Goal: Task Accomplishment & Management: Manage account settings

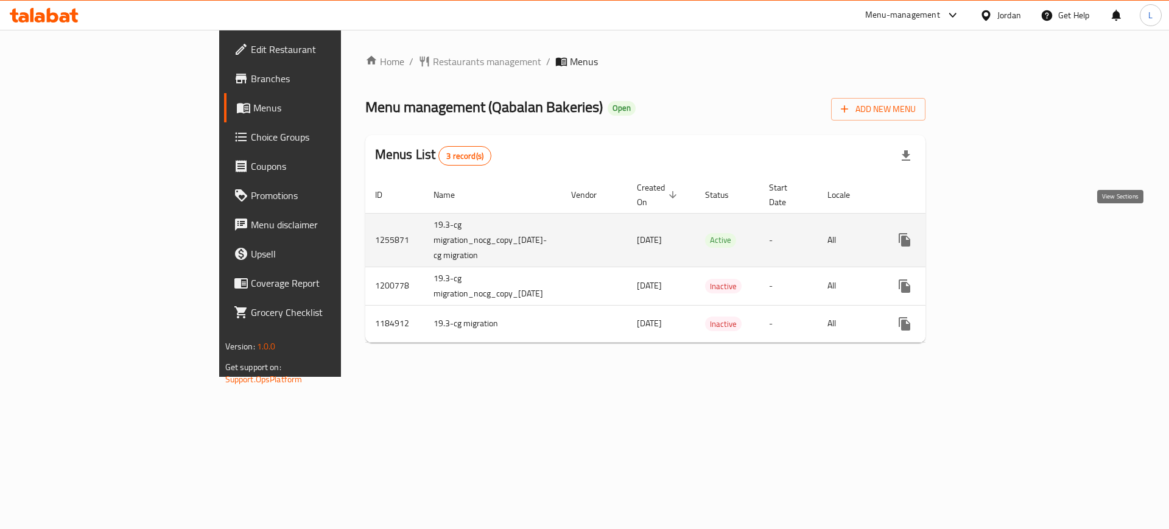
click at [1000, 233] on icon "enhanced table" at bounding box center [992, 240] width 15 height 15
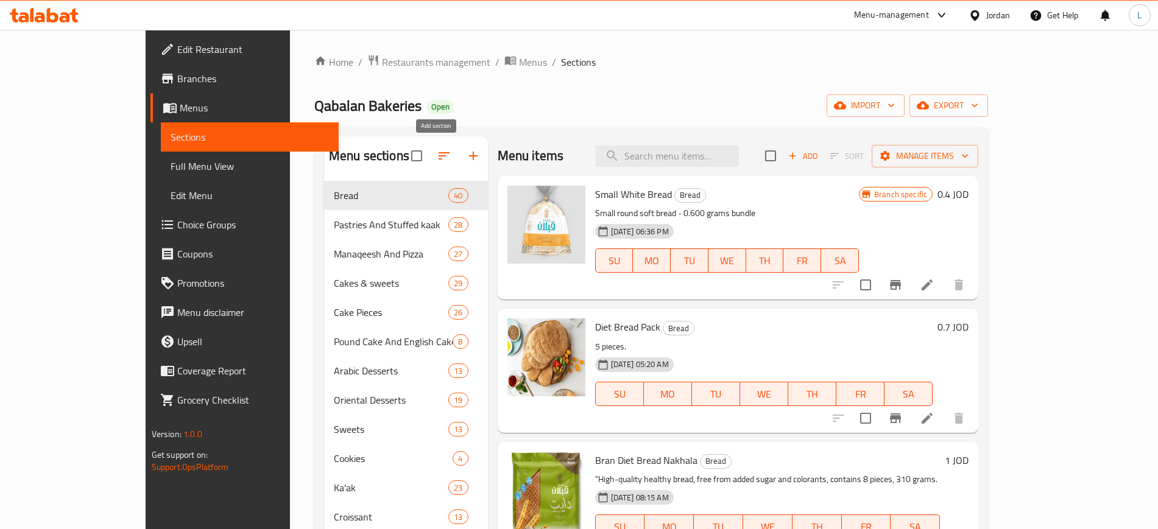
click at [466, 159] on icon "button" at bounding box center [473, 156] width 15 height 15
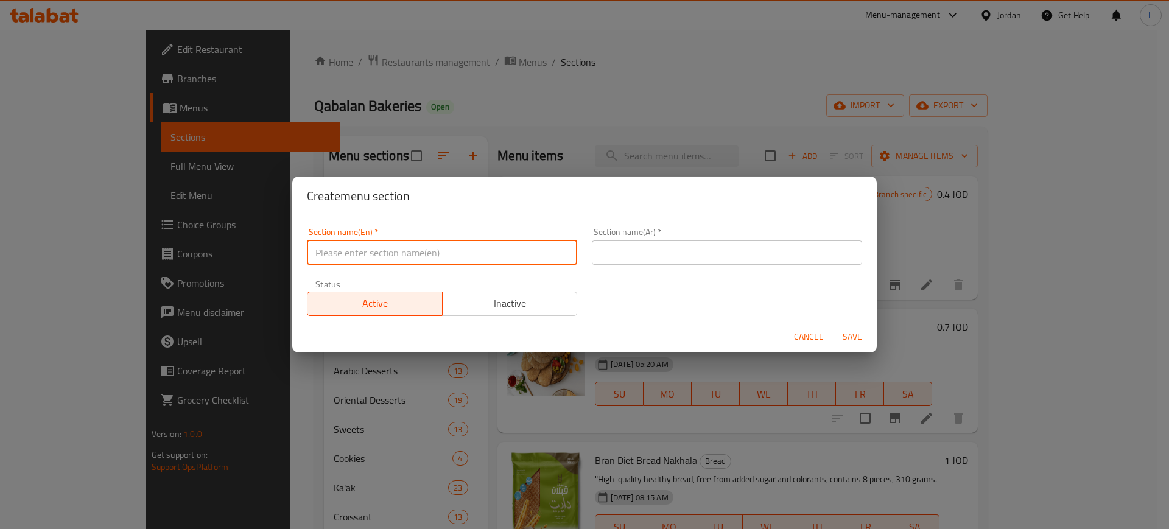
click at [494, 257] on input "text" at bounding box center [442, 253] width 270 height 24
click at [421, 260] on input "text" at bounding box center [442, 253] width 270 height 24
type input "Back To School Box"
click at [656, 241] on input "text" at bounding box center [727, 253] width 270 height 24
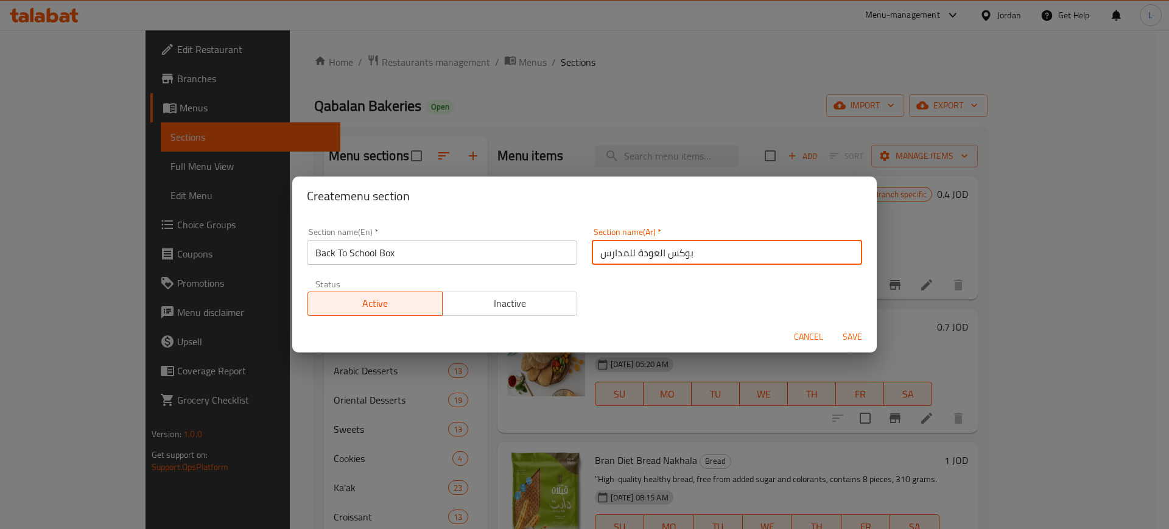
type input "بوكس العودة للمدارس"
click at [863, 342] on span "Save" at bounding box center [852, 336] width 29 height 15
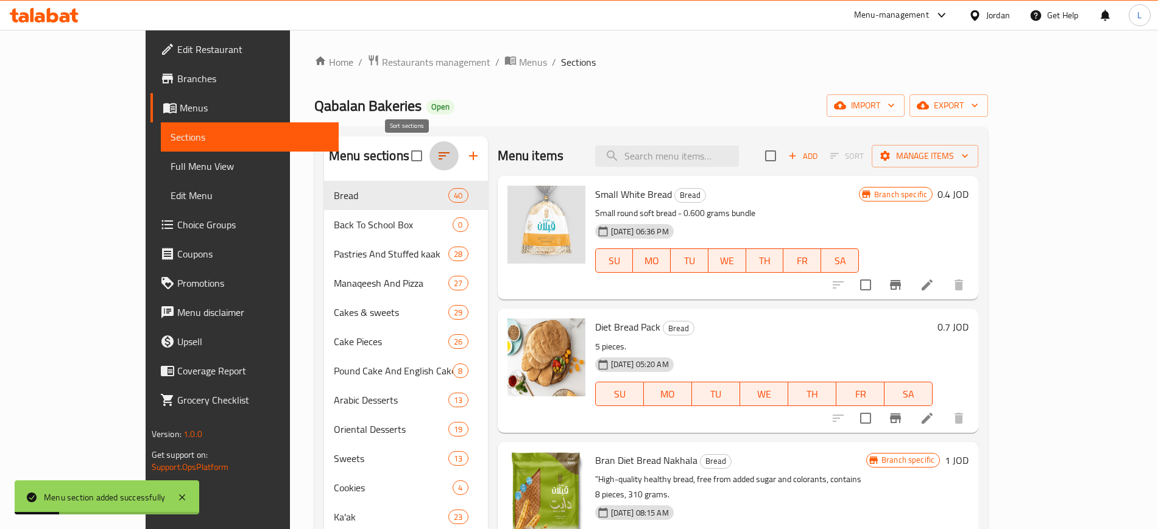
click at [437, 155] on icon "button" at bounding box center [444, 156] width 15 height 15
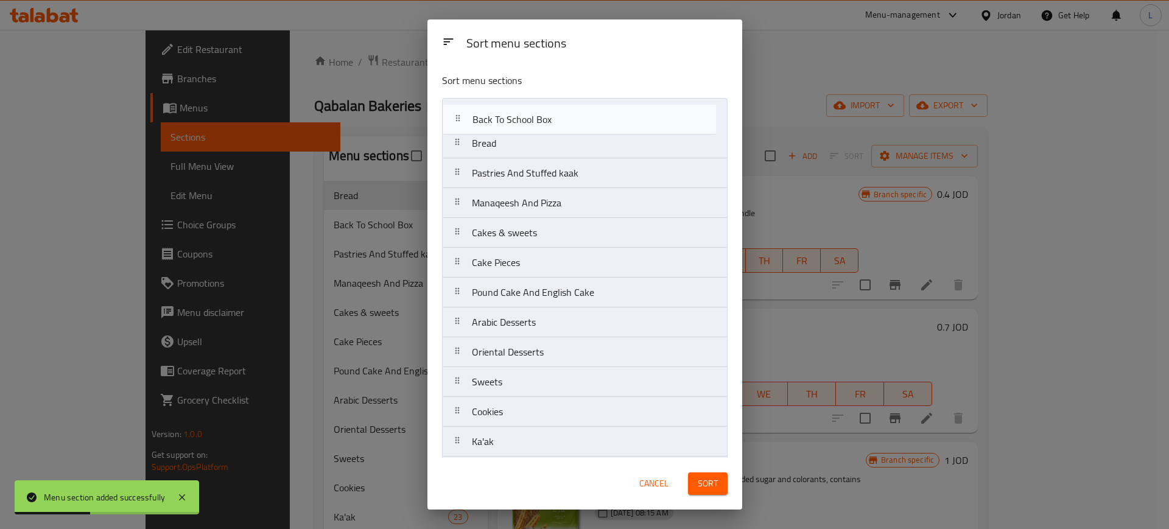
drag, startPoint x: 462, startPoint y: 139, endPoint x: 461, endPoint y: 97, distance: 42.0
click at [461, 98] on nav "Bread Back To School Box Pastries And Stuffed kaak Manaqeesh And Pizza Cakes & …" at bounding box center [585, 337] width 286 height 479
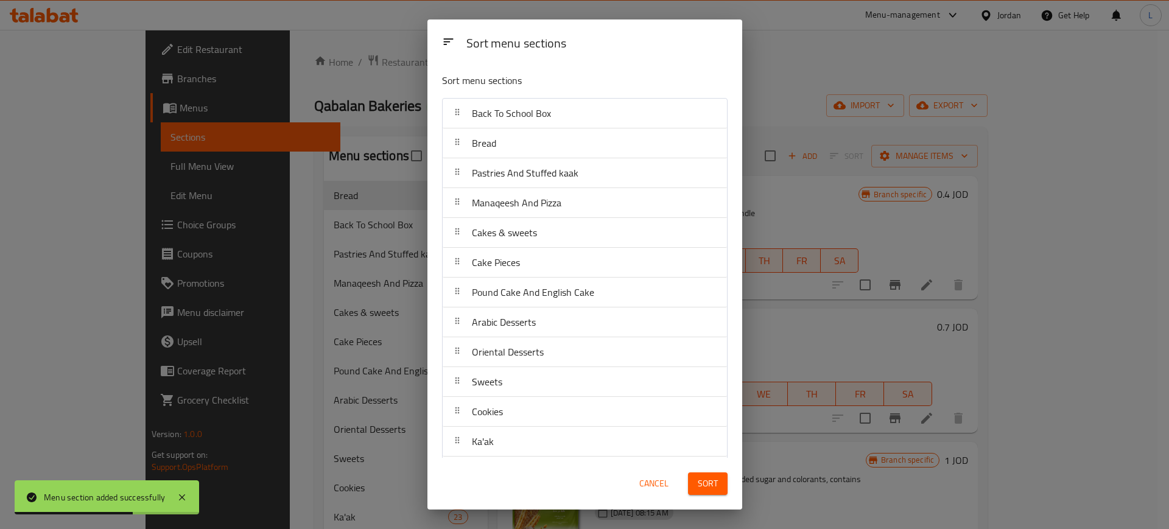
drag, startPoint x: 708, startPoint y: 487, endPoint x: 714, endPoint y: 481, distance: 8.2
click at [708, 485] on span "Sort" at bounding box center [708, 483] width 20 height 15
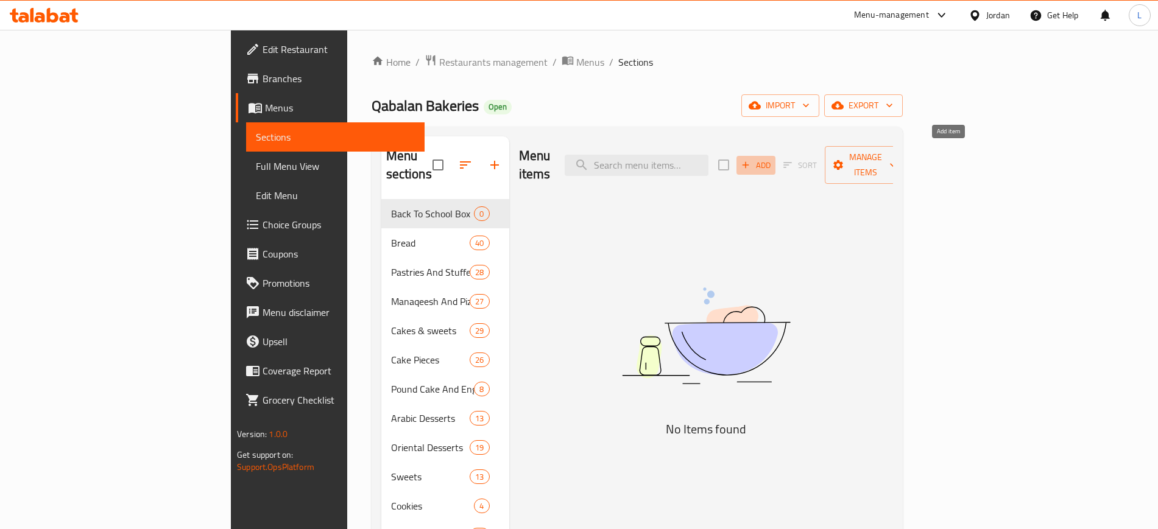
click at [772, 158] on span "Add" at bounding box center [755, 165] width 33 height 14
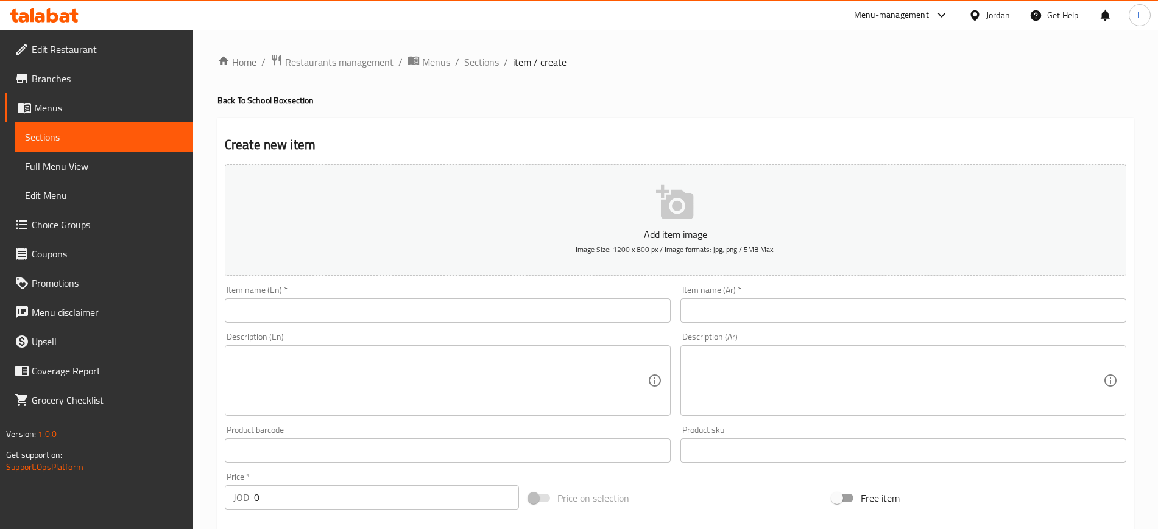
click at [731, 207] on button "Add item image Image Size: 1200 x 800 px / Image formats: jpg, png / 5MB Max." at bounding box center [675, 219] width 901 height 111
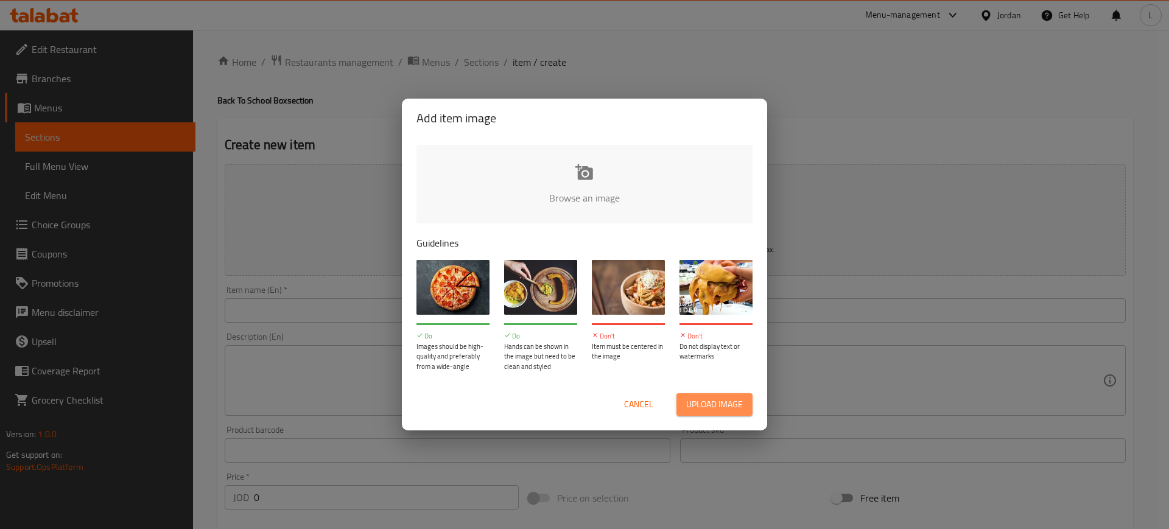
click at [704, 403] on span "Upload image" at bounding box center [714, 404] width 57 height 15
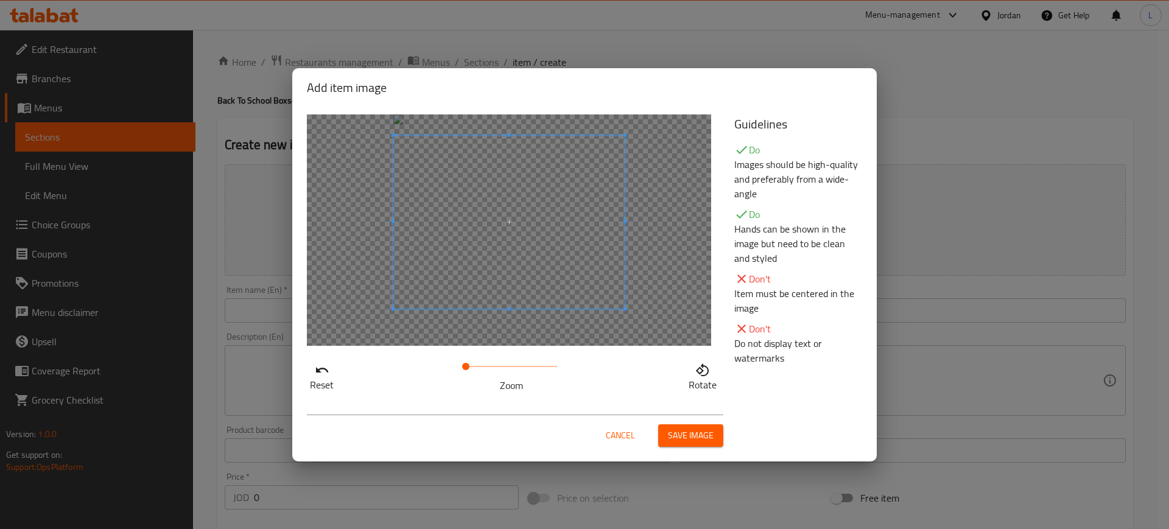
click at [495, 265] on span at bounding box center [508, 222] width 231 height 174
click at [614, 452] on div "Cancel Save image" at bounding box center [584, 431] width 575 height 52
click at [614, 446] on div "Cancel Save image" at bounding box center [584, 431] width 575 height 52
click at [621, 431] on span "Cancel" at bounding box center [620, 435] width 29 height 15
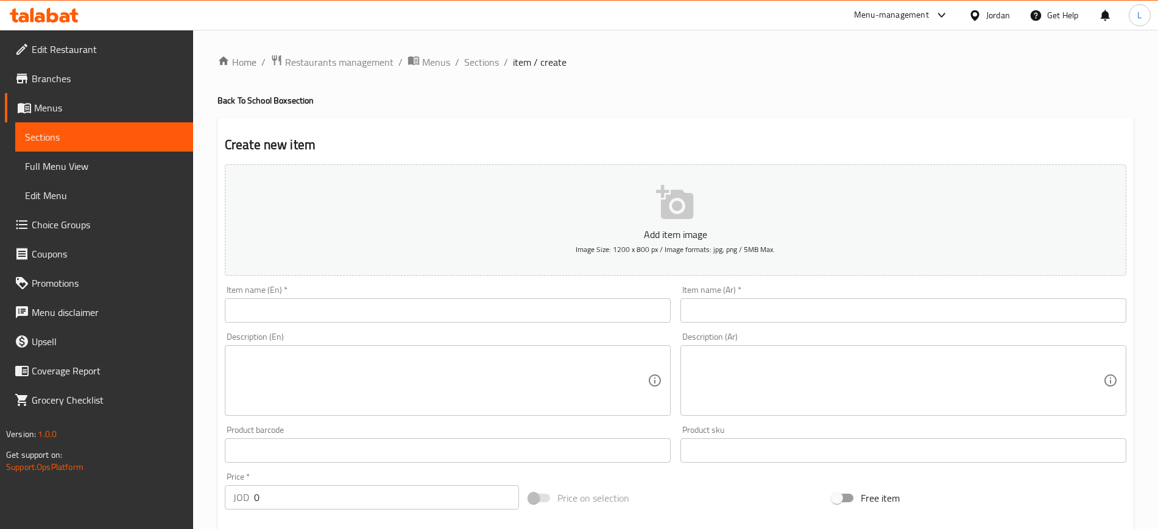
click at [775, 308] on input "text" at bounding box center [903, 310] width 446 height 24
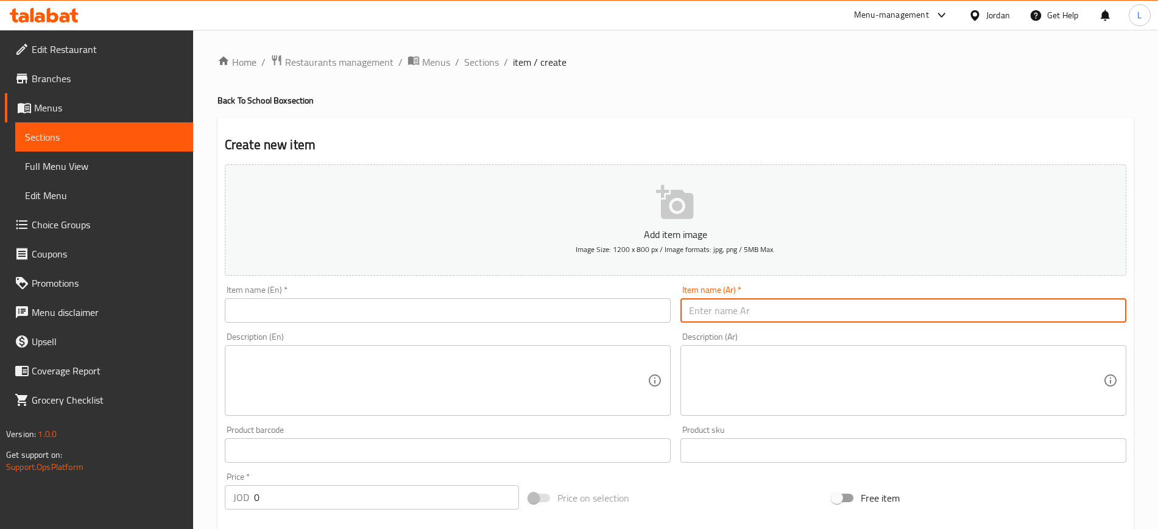
paste input "بوكس المدرسة"
type input "بوكس المدرسة"
drag, startPoint x: 557, startPoint y: 308, endPoint x: 563, endPoint y: 311, distance: 6.6
click at [557, 308] on input "text" at bounding box center [448, 310] width 446 height 24
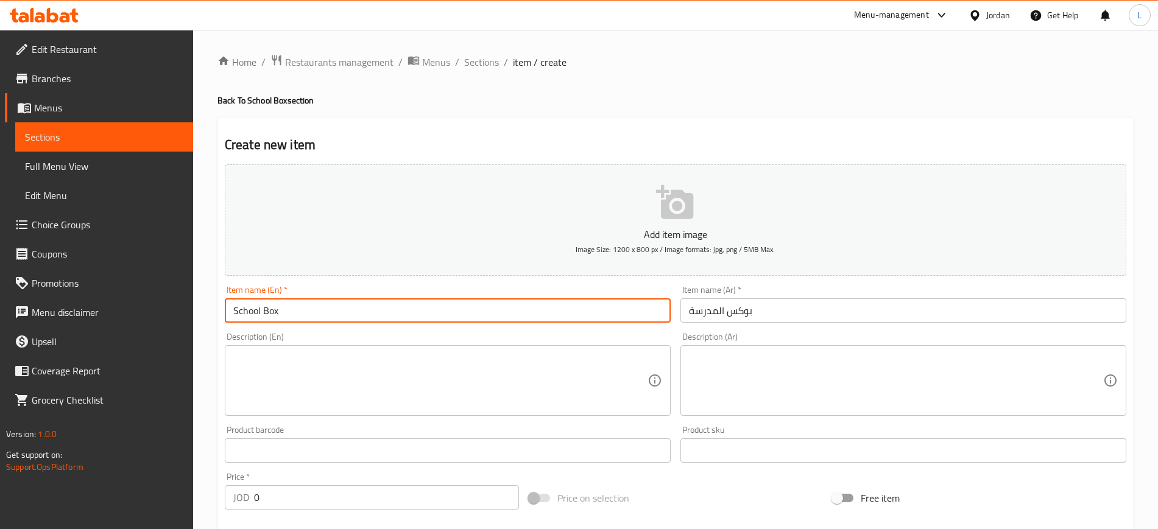
type input "School Box"
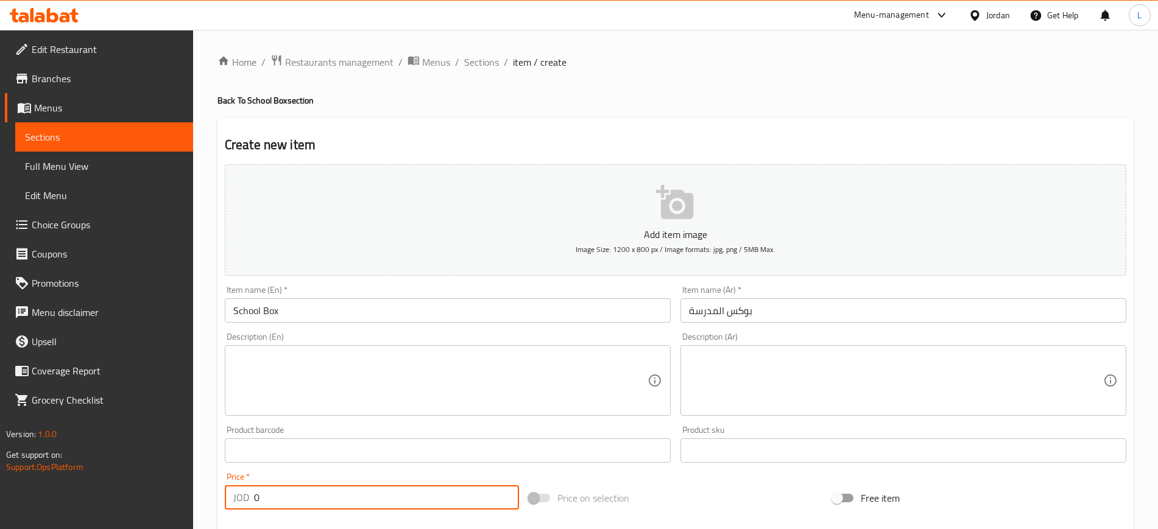
drag, startPoint x: 262, startPoint y: 496, endPoint x: 234, endPoint y: 494, distance: 28.7
click at [234, 494] on div "JOD 0 Price *" at bounding box center [372, 497] width 294 height 24
type input "2"
click at [497, 378] on textarea at bounding box center [440, 381] width 414 height 58
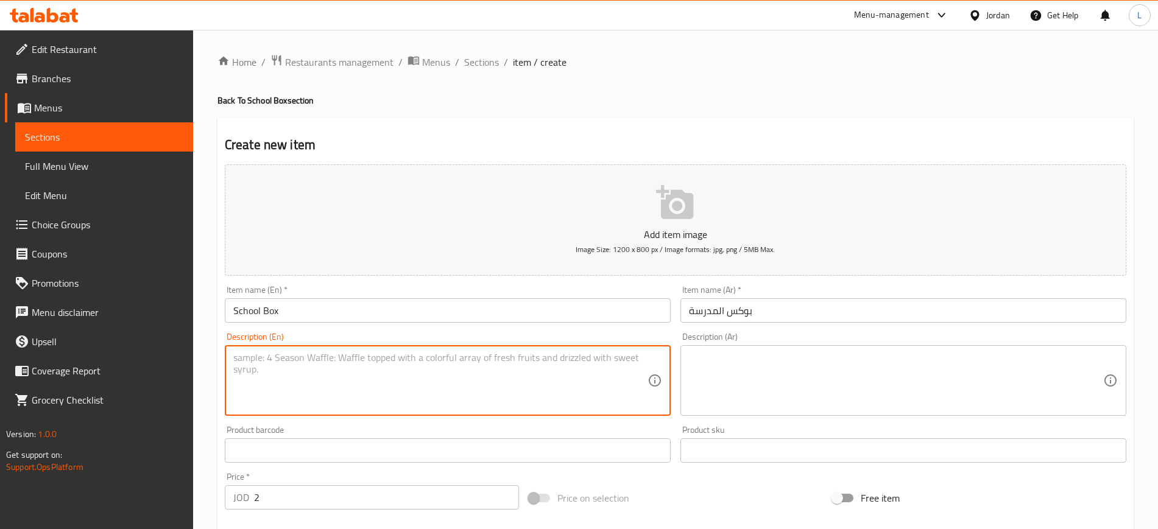
paste textarea "3 حبات معجنات صغير"
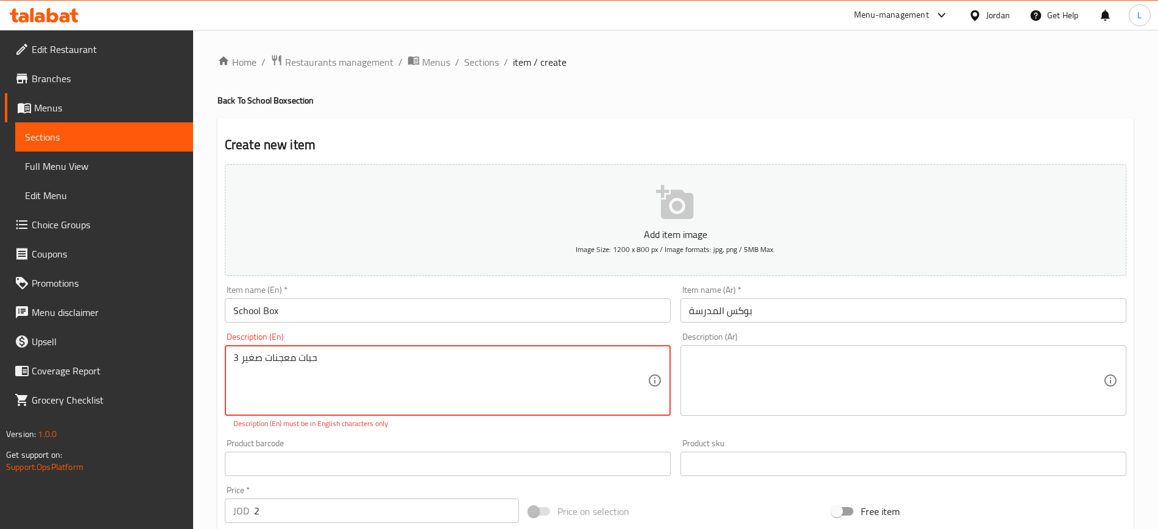
paste textarea "1 كب كيك"
paste textarea "1باكيت سميدية"
paste textarea "صير خالي من السكر 1"
click at [237, 381] on textarea "3 حبات معجنات صغير 1 كب كيك 1عصير خالي من السكر 1باكيت سميدية" at bounding box center [440, 381] width 414 height 58
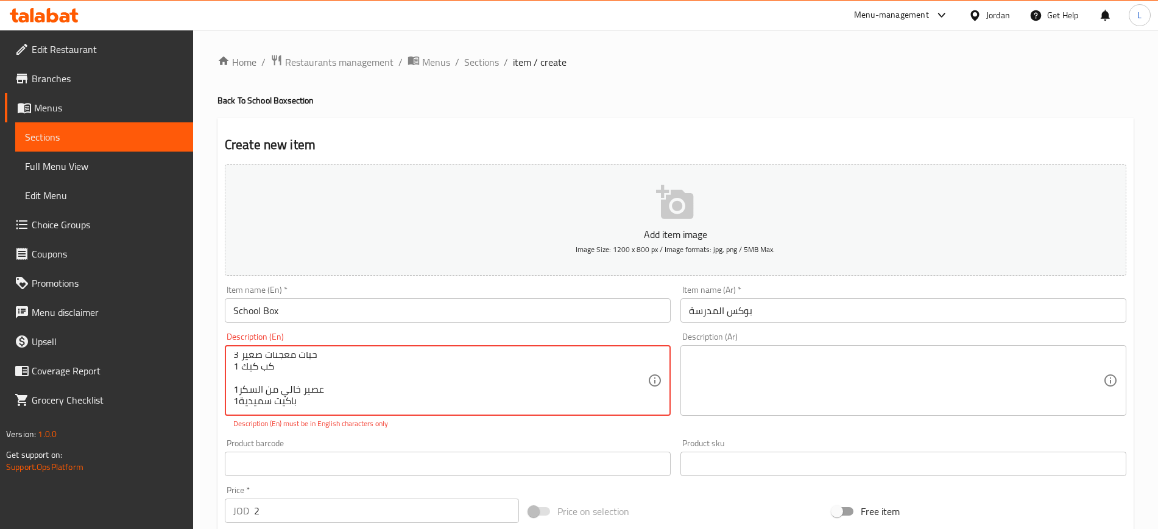
click at [236, 377] on textarea "3 حبات معجنات صغير 1 كب كيك 1عصير خالي من السكر 1باكيت سميدية" at bounding box center [440, 381] width 414 height 58
click at [273, 413] on div "3 حبات معجنات صغير 1 كب كيك 1عصير خالي من السكر 1باكيت سميدية Description (En)" at bounding box center [448, 380] width 446 height 71
drag, startPoint x: 304, startPoint y: 389, endPoint x: 308, endPoint y: 415, distance: 25.9
click at [304, 388] on textarea "3 حبات معجنات صغير 1 كب كيك 1عصير خالي من السكر 1باكيت سميدية" at bounding box center [440, 381] width 414 height 58
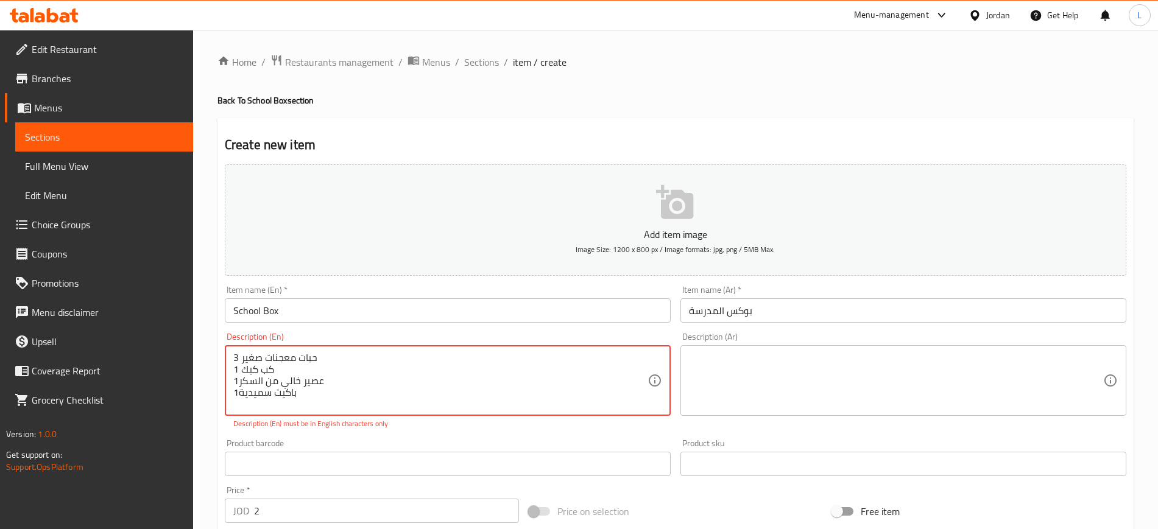
click at [303, 395] on textarea "3 حبات معجنات صغير 1 كب كيك 1عصير خالي من السكر 1باكيت سميدية" at bounding box center [440, 381] width 414 height 58
drag, startPoint x: 230, startPoint y: 394, endPoint x: 260, endPoint y: 373, distance: 37.2
click at [231, 394] on div "3 حبات معجنات صغير 1 كب كيك 1عصير خالي من السكر 1باكيت سميدية Description (En)" at bounding box center [448, 380] width 446 height 71
click at [236, 393] on textarea "3 حبات معجنات صغير 1 كب كيك 1عصير خالي من السكر 1باكيت سميدية" at bounding box center [440, 381] width 414 height 58
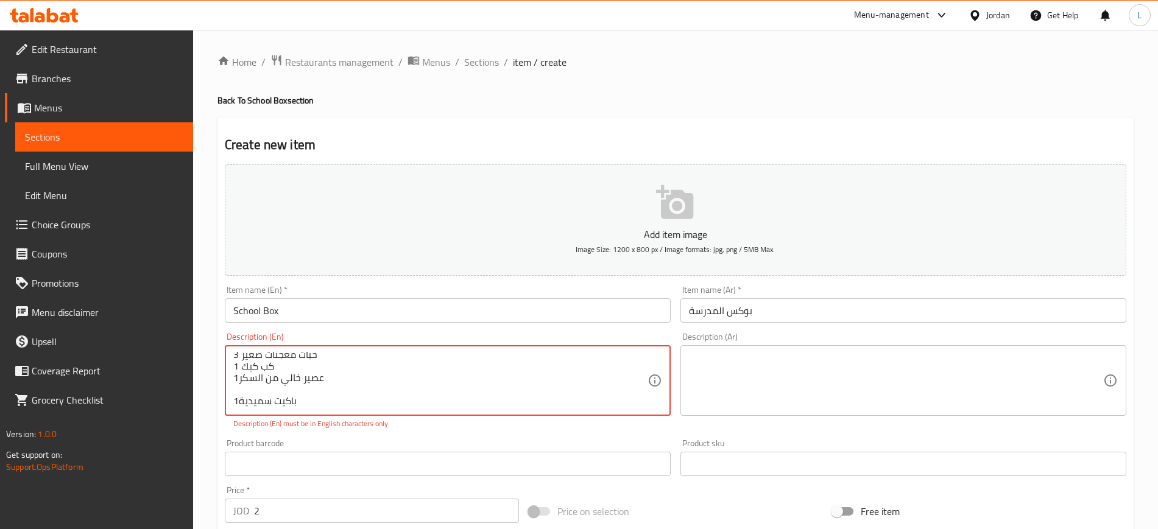
type textarea "3 حبات معجنات صغير 1 كب كيك 1عصير خالي من السكر 1باكيت سميدية"
drag, startPoint x: 231, startPoint y: 357, endPoint x: 309, endPoint y: 371, distance: 79.7
click at [294, 383] on div "3 حبات معجنات صغير 1 كب كيك 1عصير خالي من السكر 1باكيت سميدية Description (En)" at bounding box center [448, 380] width 446 height 71
drag, startPoint x: 318, startPoint y: 360, endPoint x: 251, endPoint y: 360, distance: 67.6
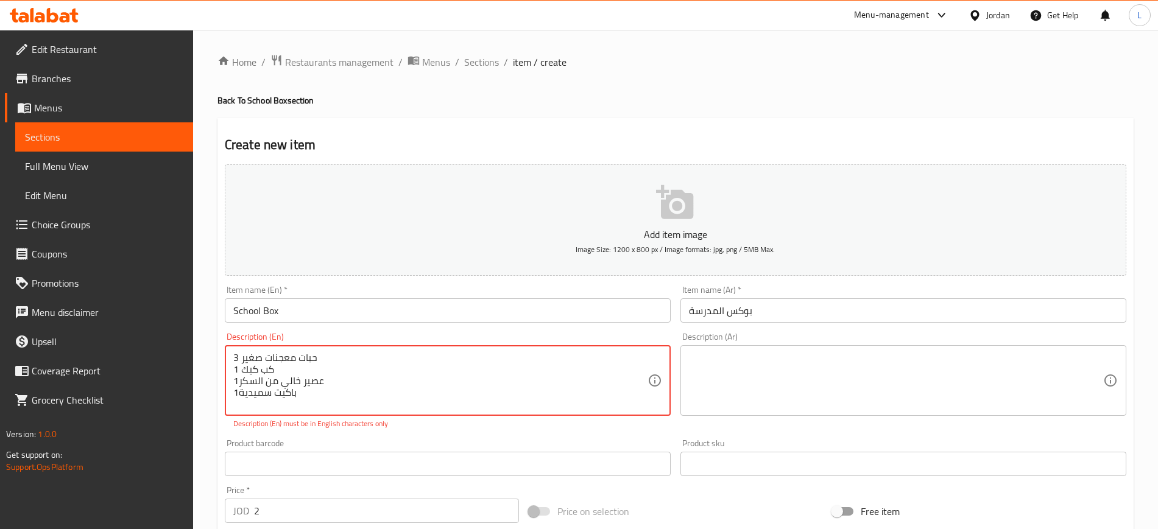
click at [252, 362] on textarea "3 حبات معجنات صغير 1 كب كيك 1عصير خالي من السكر 1باكيت سميدية" at bounding box center [440, 381] width 414 height 58
click at [238, 356] on textarea "3 حبات معجنات صغير 1 كب كيك 1عصير خالي من السكر 1باكيت سميدية" at bounding box center [440, 381] width 414 height 58
drag, startPoint x: 231, startPoint y: 353, endPoint x: 300, endPoint y: 349, distance: 68.3
click at [295, 349] on div "3 حبات معجنات صغير 1 كب كيك 1عصير خالي من السكر 1باكيت سميدية Description (En)" at bounding box center [448, 380] width 446 height 71
drag, startPoint x: 308, startPoint y: 354, endPoint x: 223, endPoint y: 407, distance: 100.4
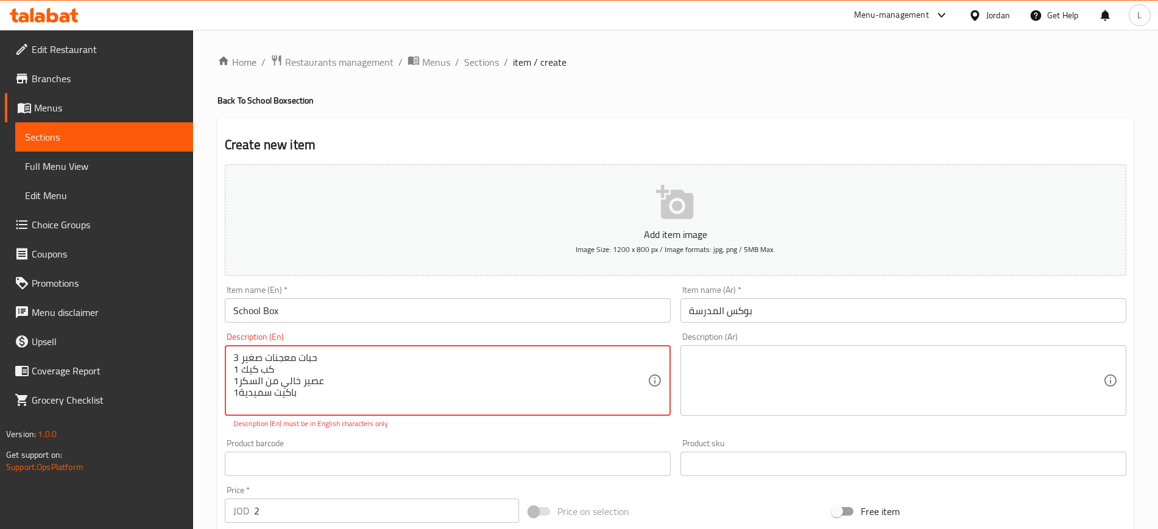
click at [223, 407] on div "Description (En) 3 حبات معجنات صغير 1 كب كيك 1عصير خالي من السكر 1باكيت سميدية …" at bounding box center [447, 381] width 455 height 107
click at [353, 374] on textarea "3 حبات معجنات صغير 1 كب كيك 1عصير خالي من السكر 1باكيت سميدية" at bounding box center [440, 381] width 414 height 58
drag, startPoint x: 326, startPoint y: 353, endPoint x: 240, endPoint y: 374, distance: 88.9
click at [223, 402] on div "Description (En) 3 حبات معجنات صغير 1 كب كيك 1عصير خالي من السكر 1باكيت سميدية …" at bounding box center [447, 381] width 455 height 107
click at [231, 353] on div "3 حبات معجنات صغير 1 كب كيك 1عصير خالي من السكر 1باكيت سميدية Description (En)" at bounding box center [448, 380] width 446 height 71
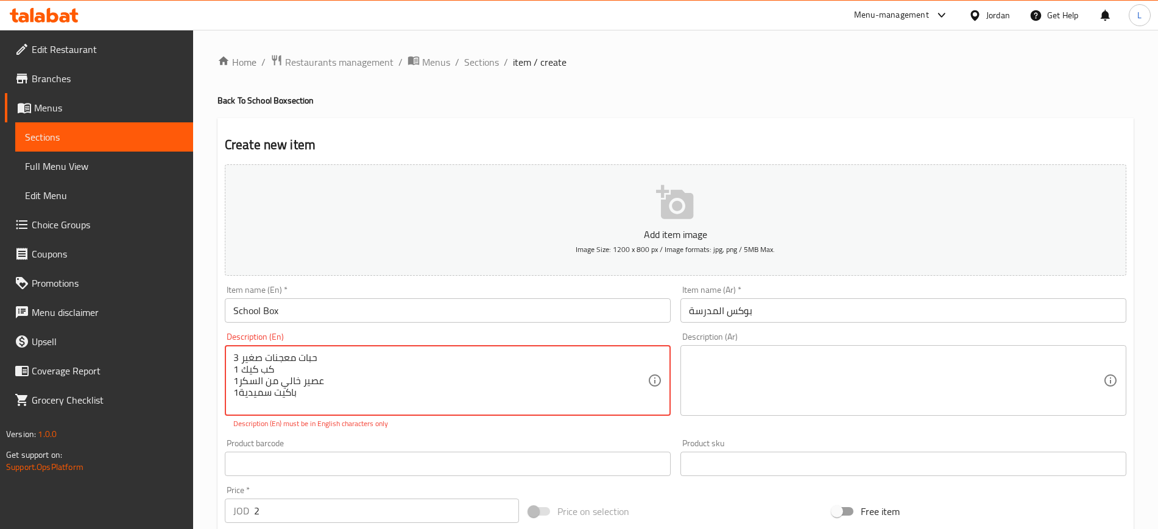
click at [234, 354] on textarea "3 حبات معجنات صغير 1 كب كيك 1عصير خالي من السكر 1باكيت سميدية" at bounding box center [440, 381] width 414 height 58
drag, startPoint x: 234, startPoint y: 355, endPoint x: 322, endPoint y: 392, distance: 95.2
click at [338, 396] on textarea "3 حبات معجنات صغير 1 كب كيك 1عصير خالي من السكر 1باكيت سميدية" at bounding box center [440, 381] width 414 height 58
click at [720, 370] on textarea at bounding box center [896, 381] width 414 height 58
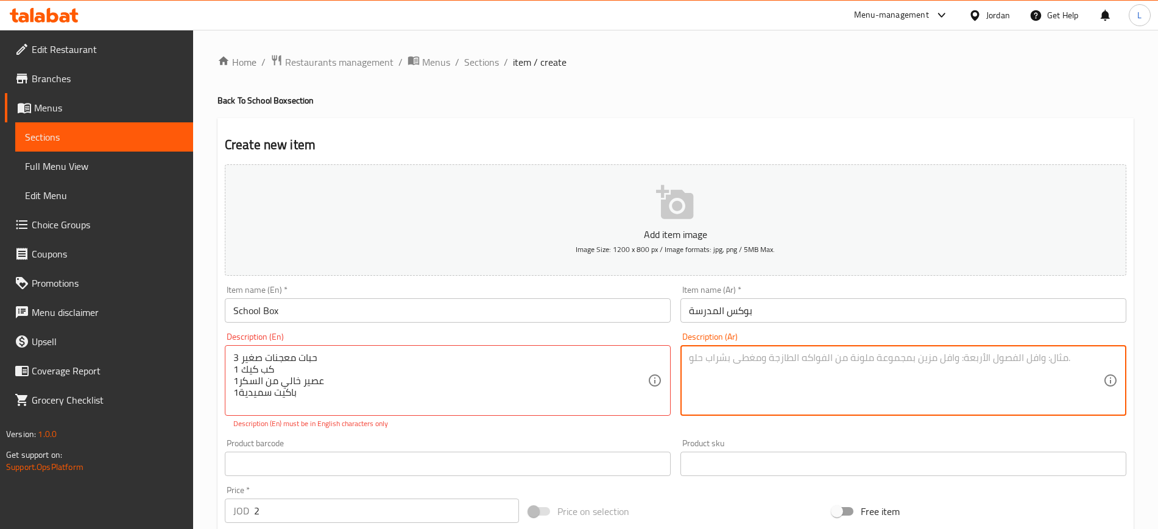
paste textarea "3 حبات معجنات صغير 1 كب كيك 1عصير خالي من السكر 1باكيت سميدية"
type textarea "3 حبات معجنات صغير 1 كب كيك 1عصير خالي من السكر 1باكيت سميدية"
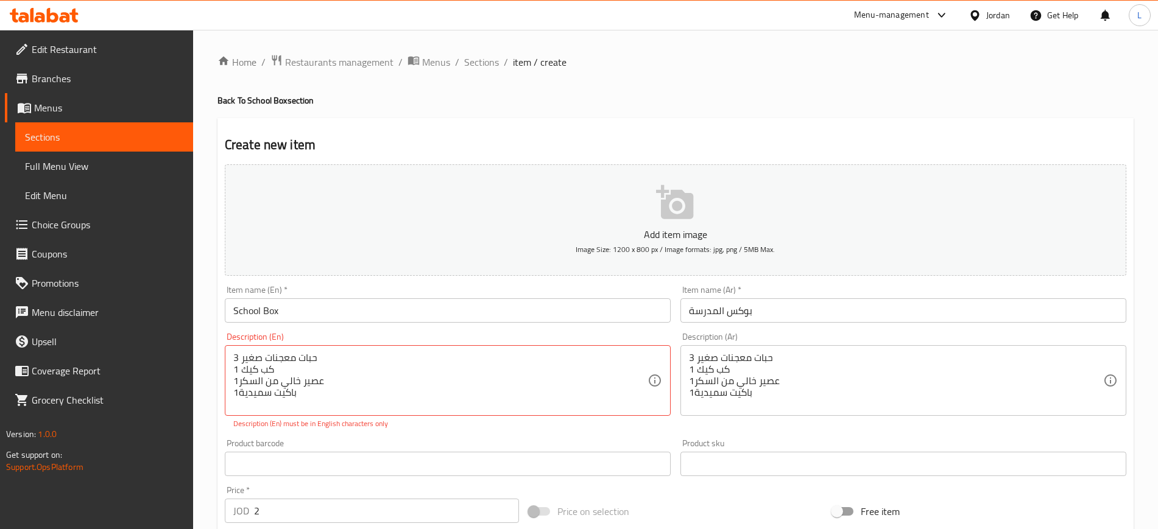
drag, startPoint x: 232, startPoint y: 360, endPoint x: 326, endPoint y: 360, distance: 93.8
click at [326, 360] on div "3 حبات معجنات صغير 1 كب كيك 1عصير خالي من السكر 1باكيت سميدية Description (En)" at bounding box center [448, 380] width 446 height 71
click at [374, 334] on div "Description (En) Description (En) Description (En) must be at least 5 characters" at bounding box center [448, 380] width 446 height 97
click at [446, 436] on div "Product barcode Product barcode" at bounding box center [447, 457] width 455 height 47
click at [776, 351] on div "3 حبات معجنات صغير 1 كب كيك 1عصير خالي من السكر 1باكيت سميدية Description (Ar)" at bounding box center [903, 380] width 446 height 71
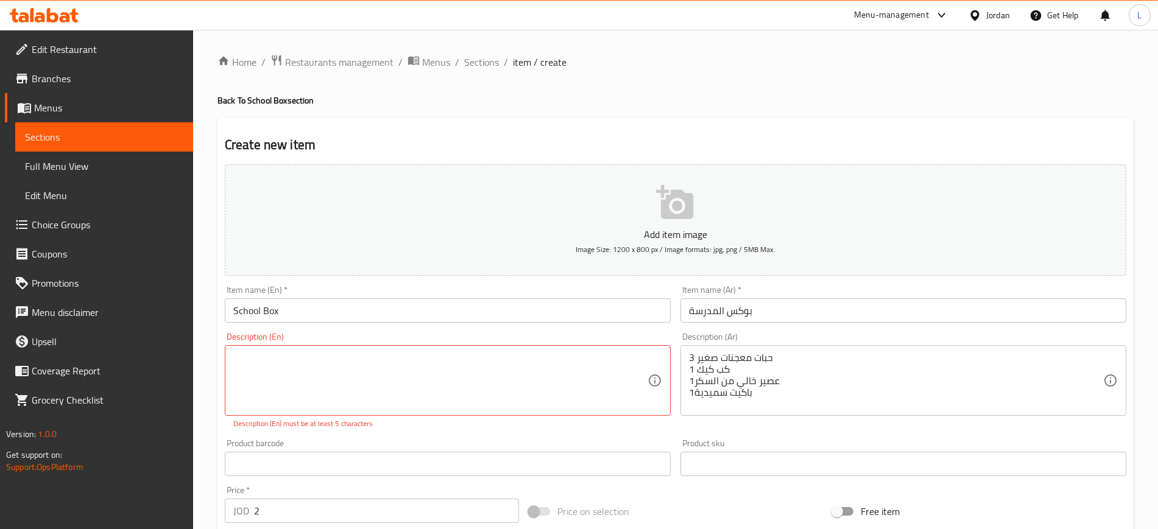
drag, startPoint x: 687, startPoint y: 354, endPoint x: 764, endPoint y: 356, distance: 76.2
click at [764, 356] on div "3 حبات معجنات صغير 1 كب كيك 1عصير خالي من السكر 1باكيت سميدية Description (Ar)" at bounding box center [903, 380] width 446 height 71
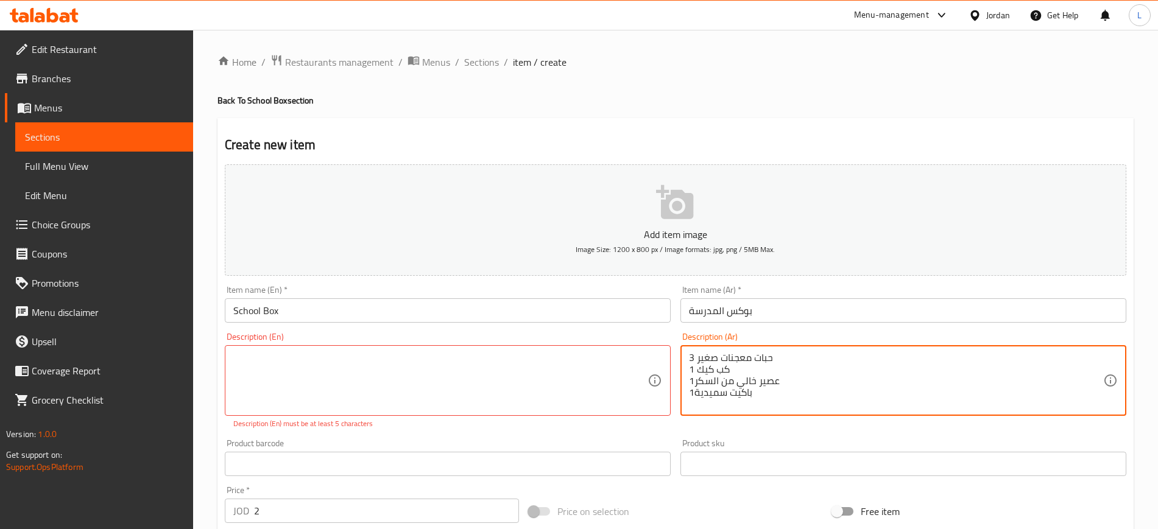
drag, startPoint x: 688, startPoint y: 356, endPoint x: 753, endPoint y: 409, distance: 83.5
click at [753, 409] on textarea "3 حبات معجنات صغير 1 كب كيك 1عصير خالي من السكر 1باكيت سميدية" at bounding box center [896, 381] width 414 height 58
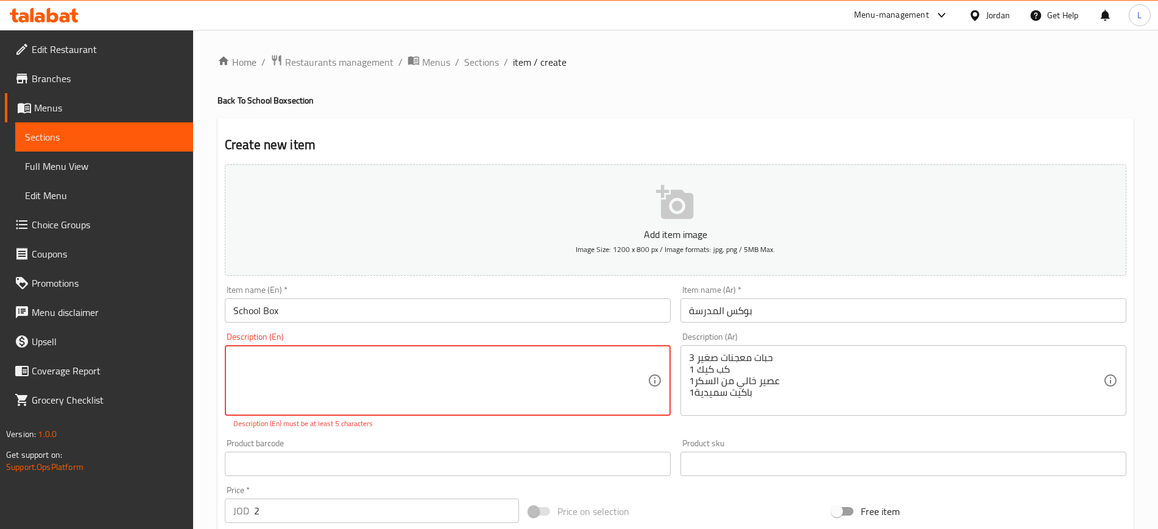
paste textarea "3 small pastries 1 cupcake 1 sugar-free juice 1 packet of semolina"
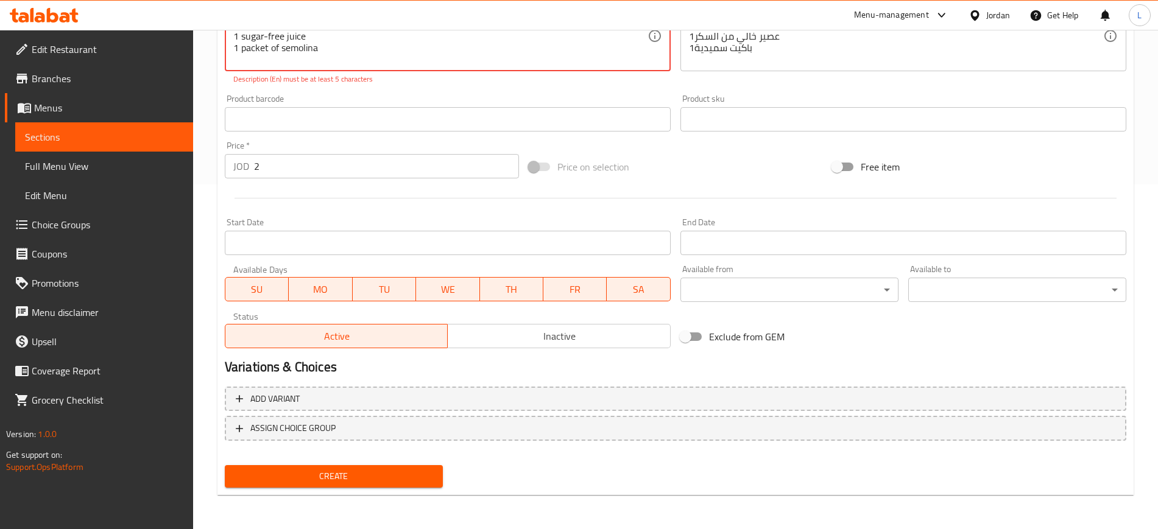
type textarea "3 small pastries 1 cupcake 1 sugar-free juice 1 packet of semolina"
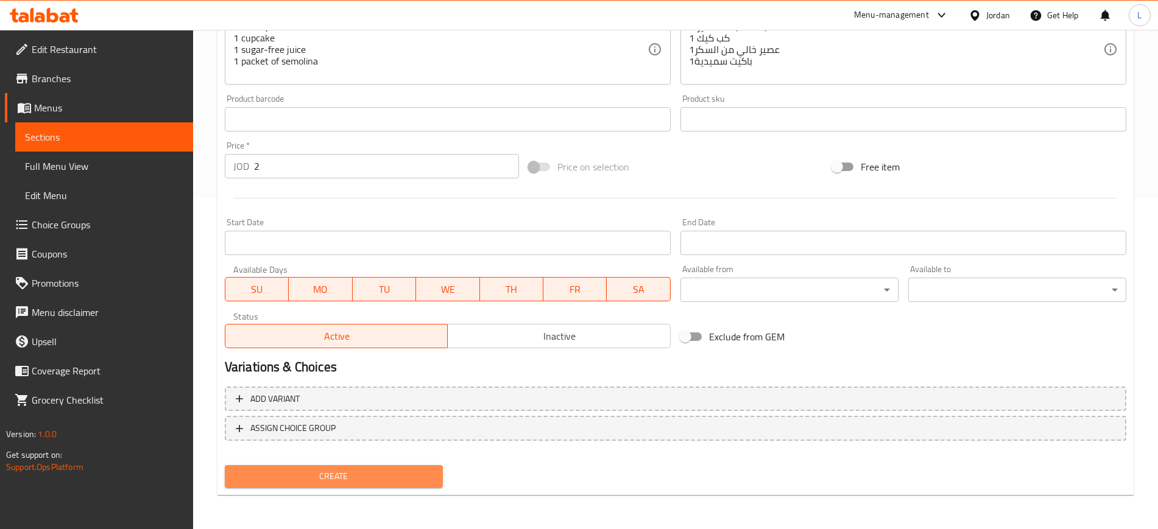
scroll to position [331, 0]
click at [279, 482] on span "Create" at bounding box center [333, 476] width 199 height 15
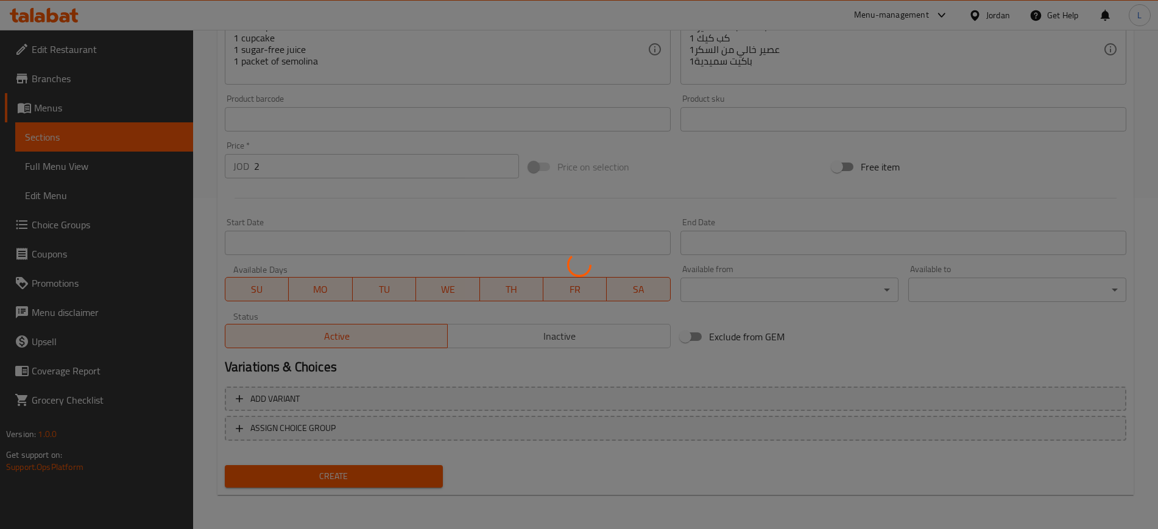
type input "0"
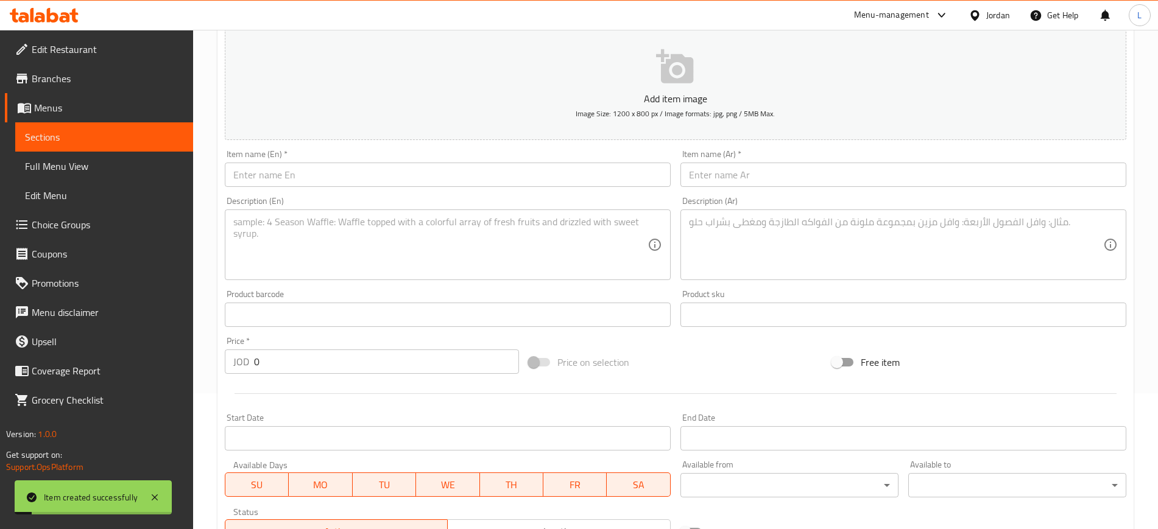
scroll to position [27, 0]
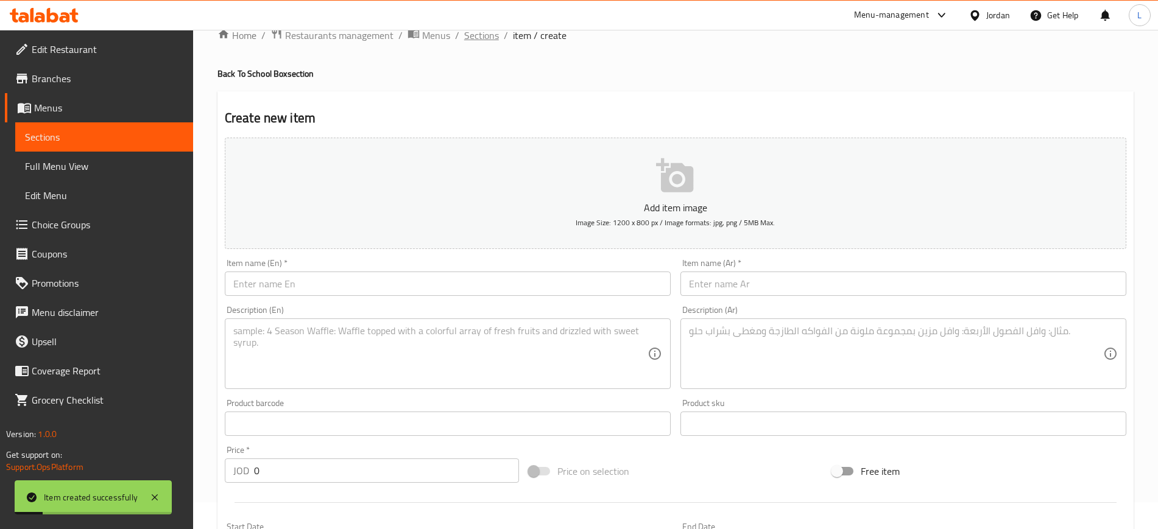
click at [482, 36] on span "Sections" at bounding box center [481, 35] width 35 height 15
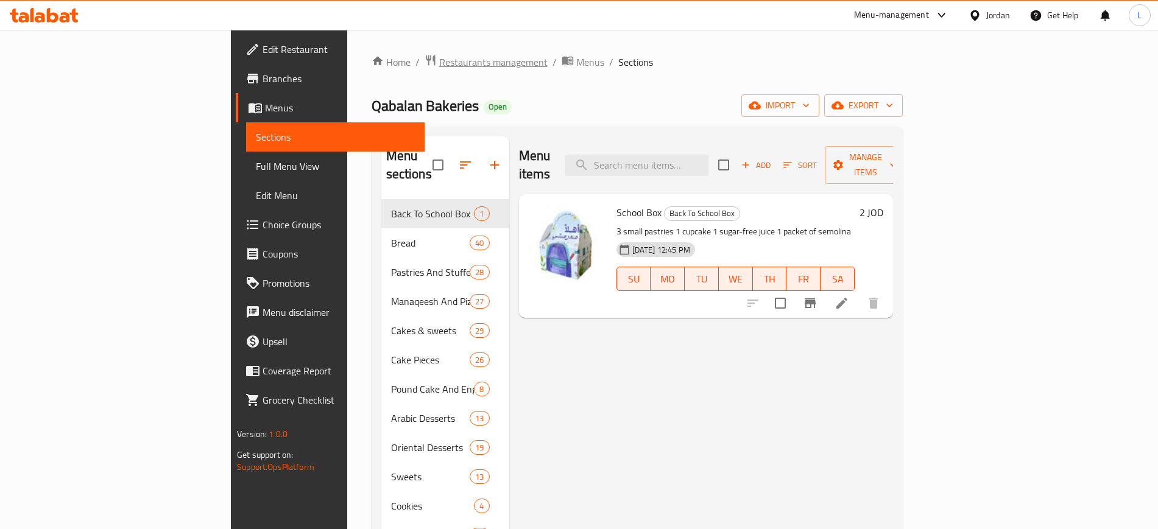
click at [439, 66] on span "Restaurants management" at bounding box center [493, 62] width 108 height 15
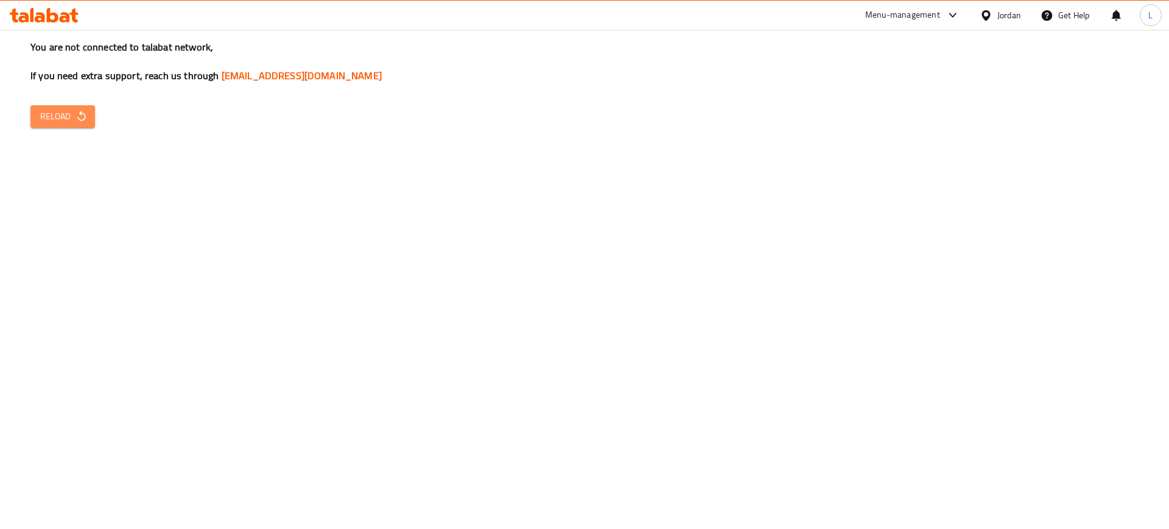
click at [82, 114] on icon "button" at bounding box center [82, 116] width 12 height 12
click at [73, 121] on span "Reload" at bounding box center [62, 116] width 45 height 15
click at [50, 135] on div "You are not connected to talabat network, If you need extra support, reach us t…" at bounding box center [584, 264] width 1169 height 529
click at [65, 114] on span "Reload" at bounding box center [62, 116] width 45 height 15
click at [60, 125] on button "Reload" at bounding box center [62, 116] width 65 height 23
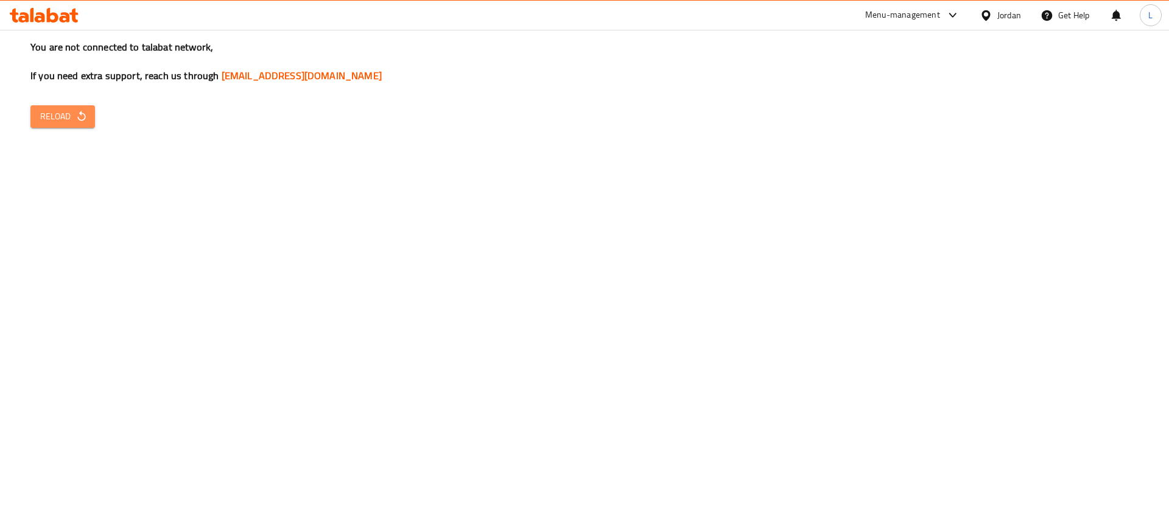
click at [55, 118] on span "Reload" at bounding box center [62, 116] width 45 height 15
click at [69, 122] on span "Reload" at bounding box center [62, 116] width 45 height 15
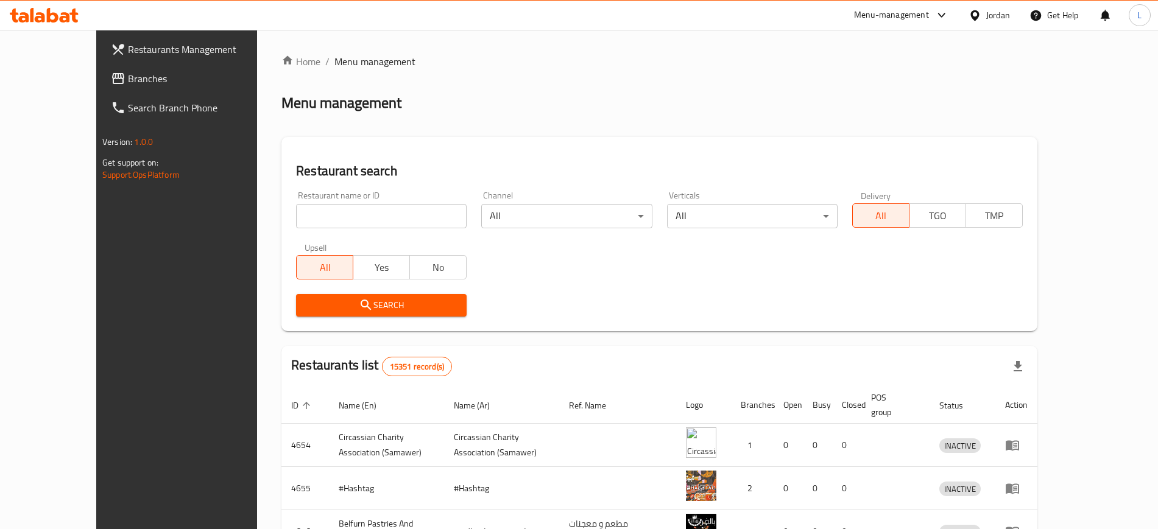
click at [350, 223] on input "search" at bounding box center [381, 216] width 170 height 24
type input "ش"
type input "azouz"
click at [296, 214] on input "azouz" at bounding box center [381, 216] width 170 height 24
click at [296, 294] on button "Search" at bounding box center [381, 305] width 170 height 23
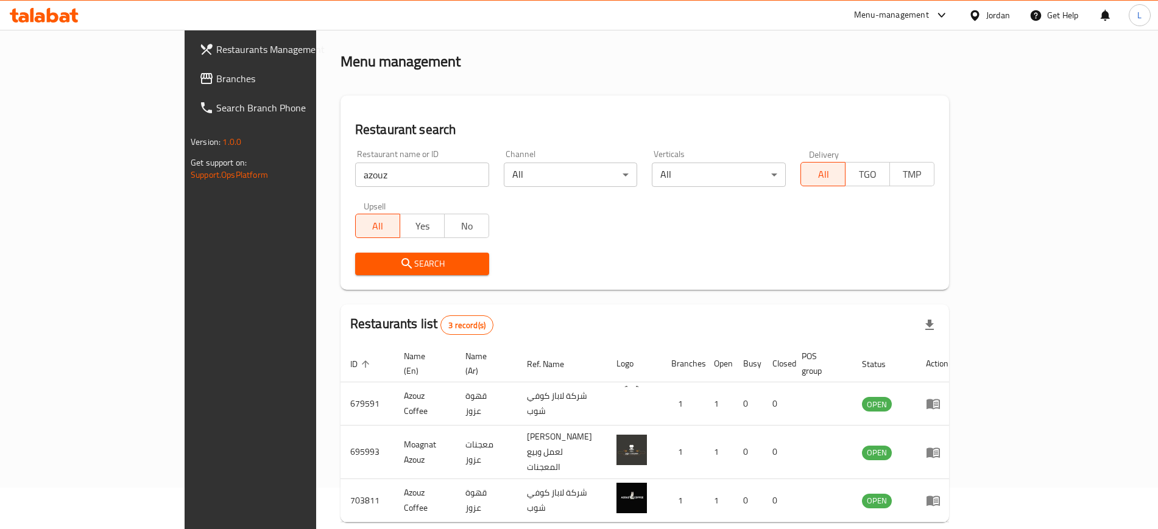
scroll to position [76, 0]
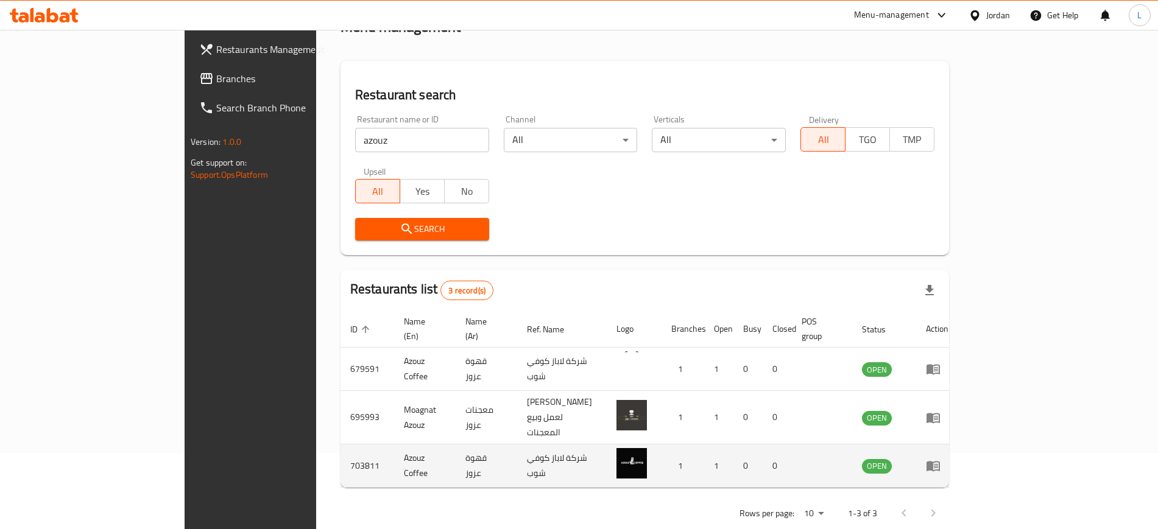
click at [340, 445] on td "703811" at bounding box center [367, 466] width 54 height 43
click at [948, 459] on link "enhanced table" at bounding box center [937, 466] width 23 height 15
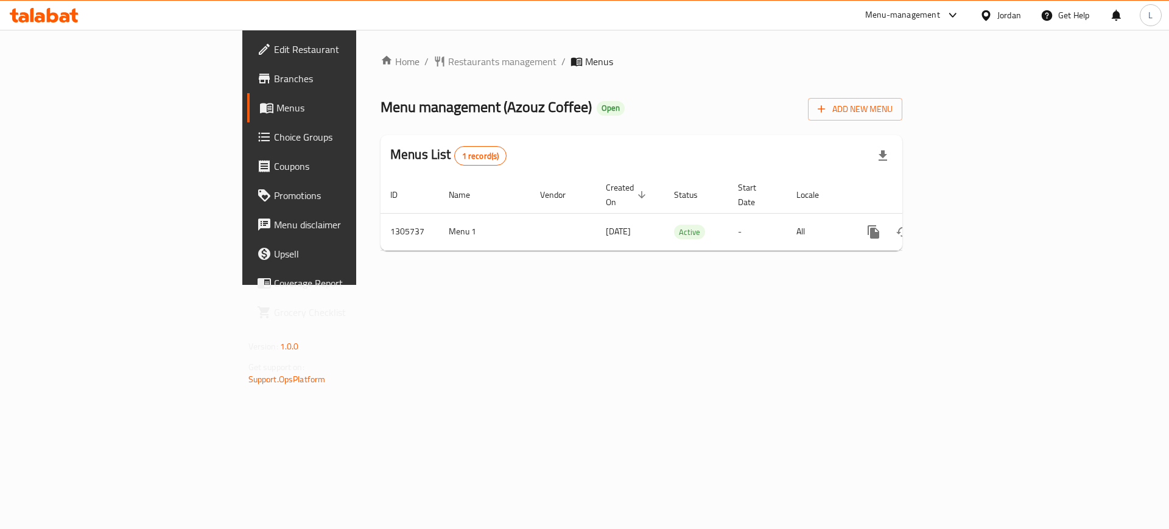
click at [274, 79] on span "Branches" at bounding box center [351, 78] width 154 height 15
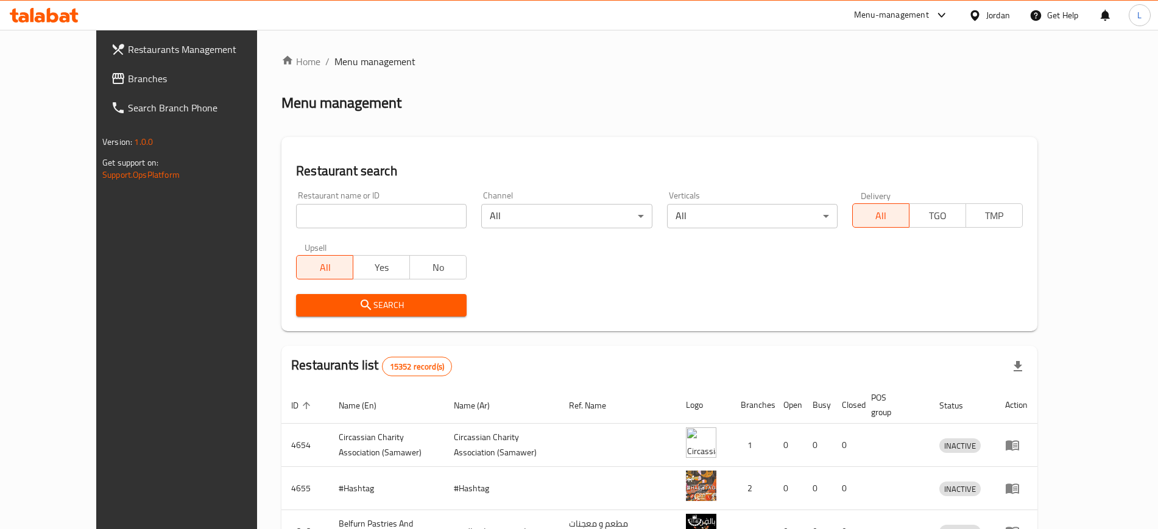
click at [887, 8] on div "Menu-management" at bounding box center [891, 15] width 75 height 15
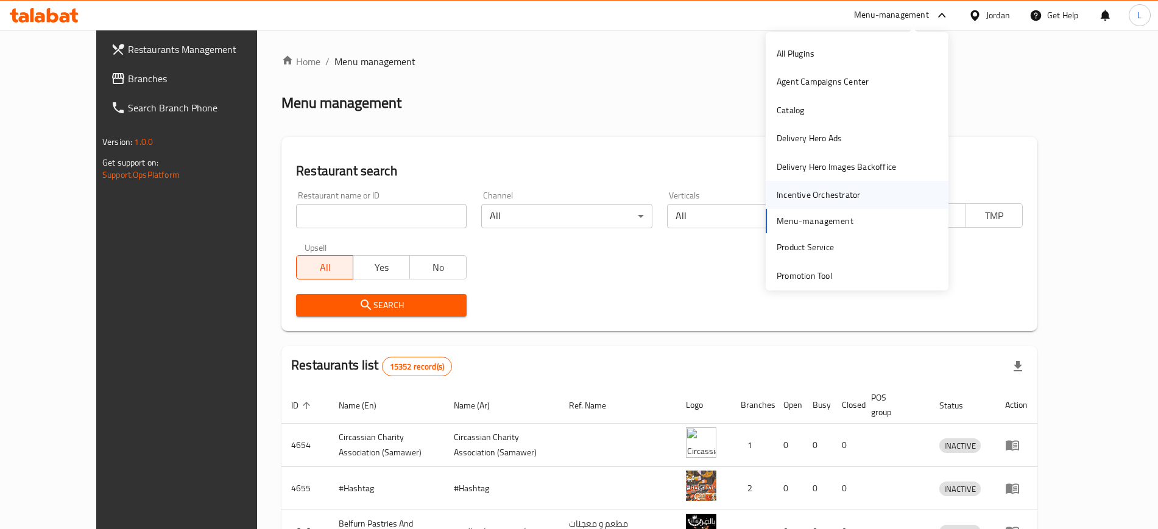
click at [815, 192] on div "Incentive Orchestrator" at bounding box center [817, 194] width 83 height 13
